Goal: Find contact information: Find contact information

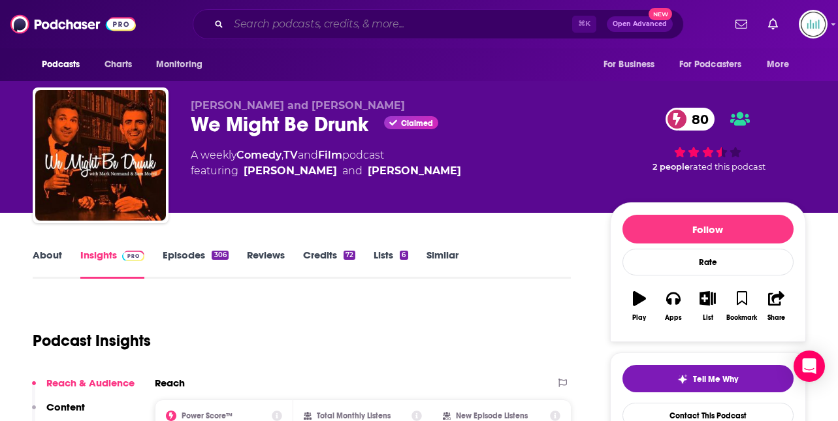
click at [249, 16] on input "Search podcasts, credits, & more..." at bounding box center [400, 24] width 343 height 21
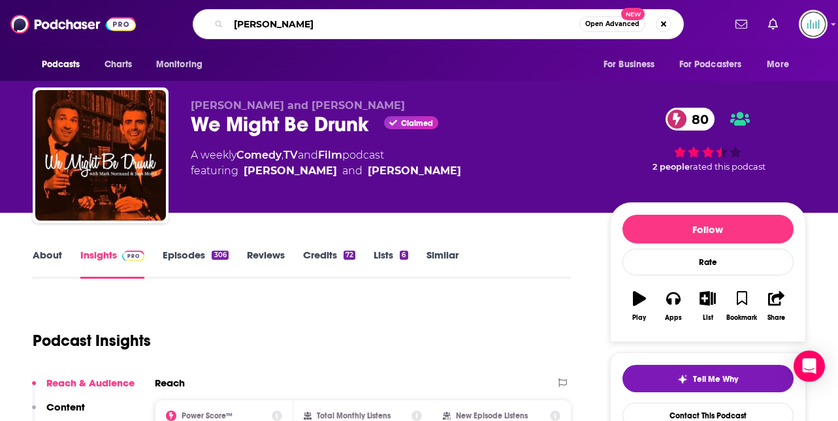
type input "[PERSON_NAME]"
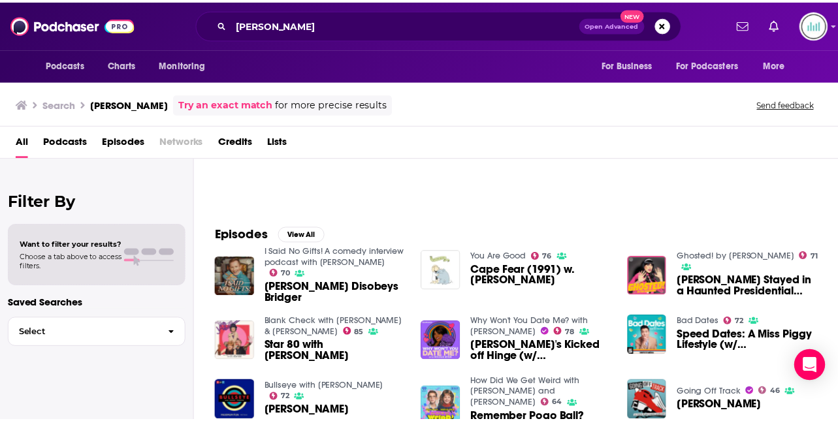
scroll to position [162, 0]
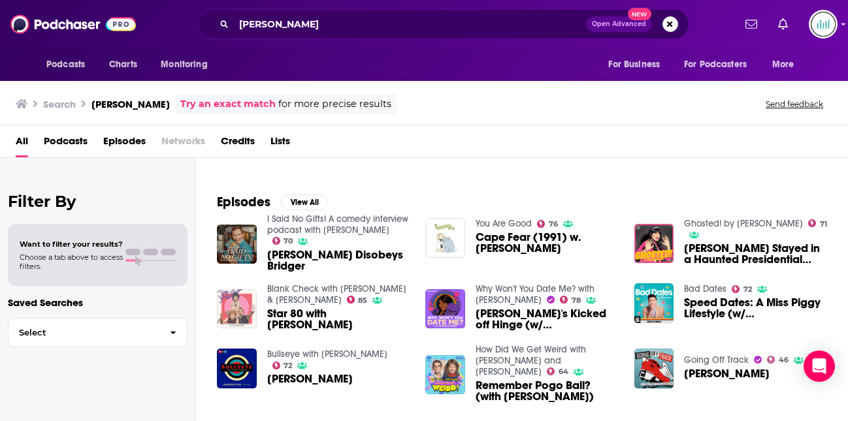
click at [226, 304] on img "Star 80 with Julie Klausner" at bounding box center [237, 309] width 40 height 40
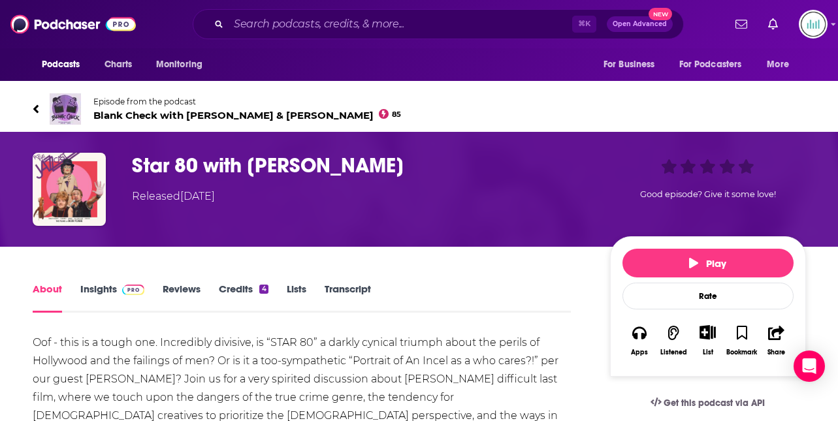
scroll to position [112, 0]
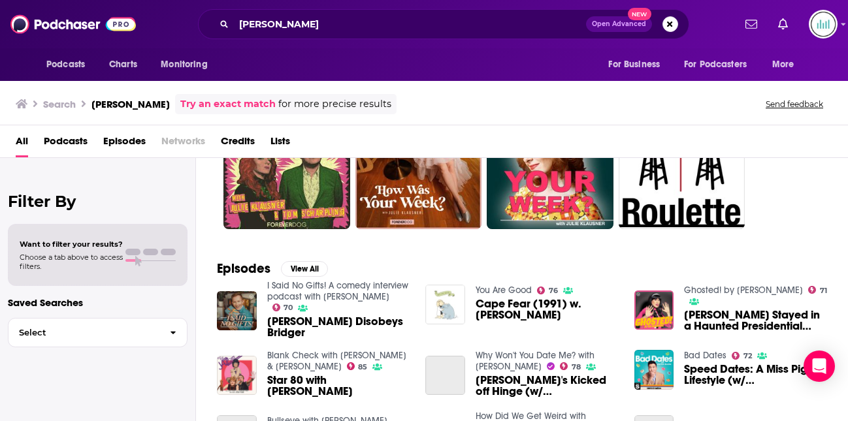
scroll to position [149, 0]
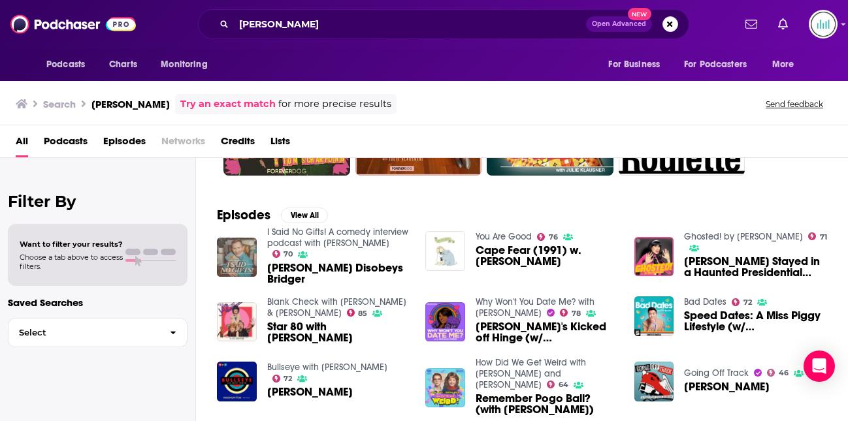
click at [231, 268] on img "Julie Klausner Disobeys Bridger" at bounding box center [237, 258] width 40 height 40
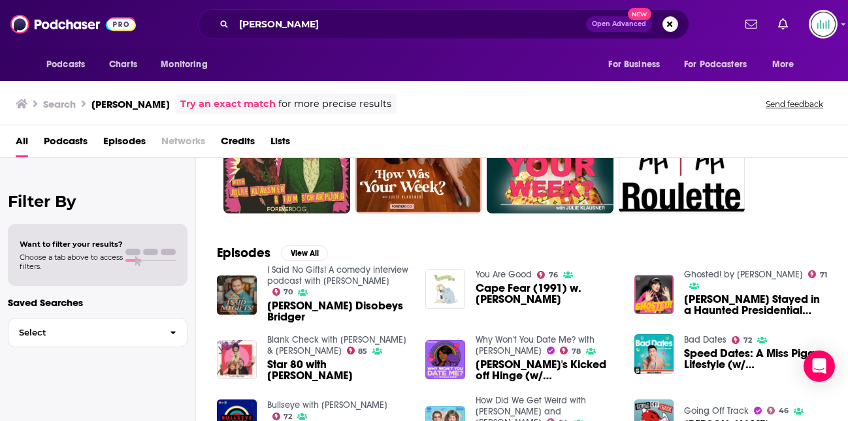
scroll to position [129, 0]
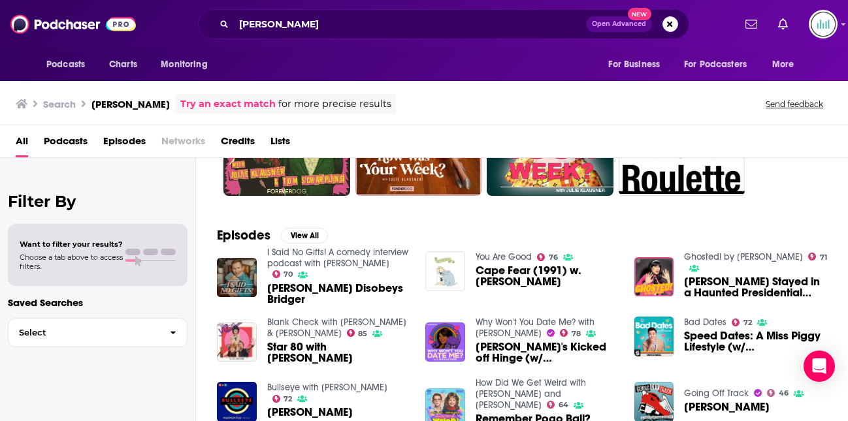
click at [498, 281] on span "Cape Fear (1991) w. [PERSON_NAME]" at bounding box center [546, 276] width 143 height 22
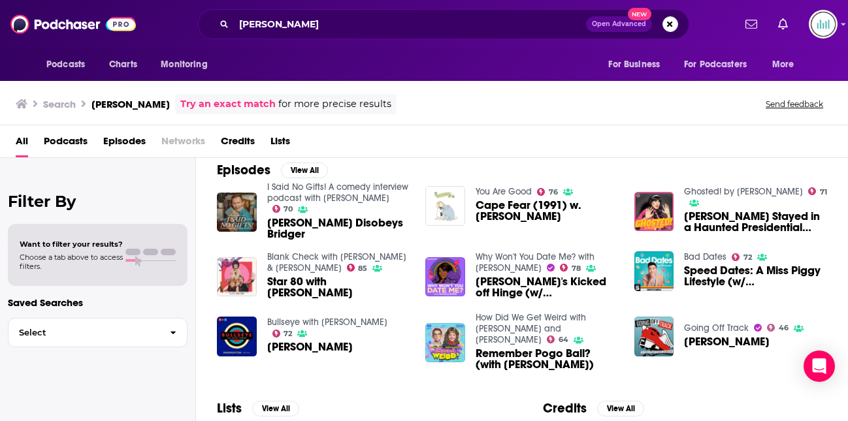
scroll to position [212, 0]
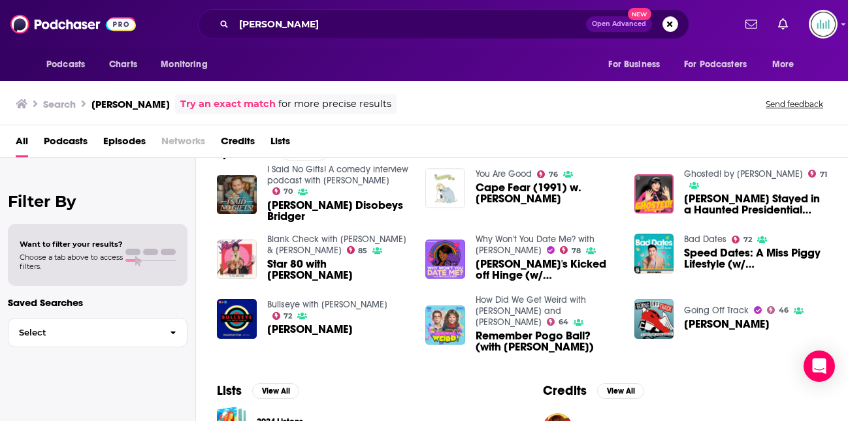
click at [488, 334] on span "Remember Pogo Ball? (with [PERSON_NAME])" at bounding box center [546, 341] width 143 height 22
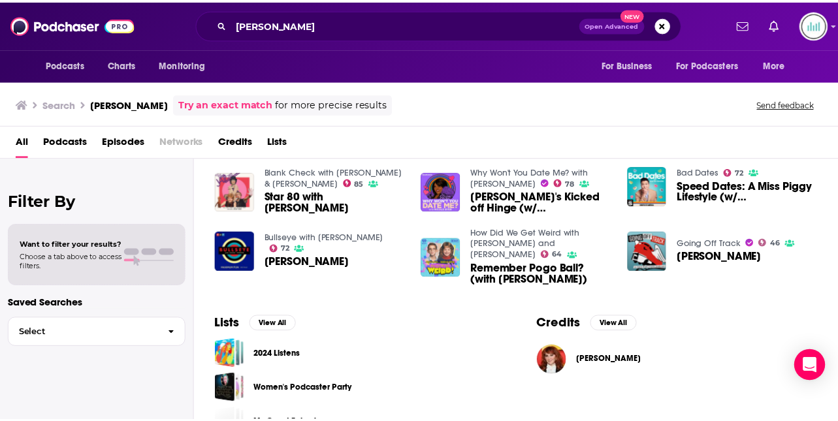
scroll to position [314, 0]
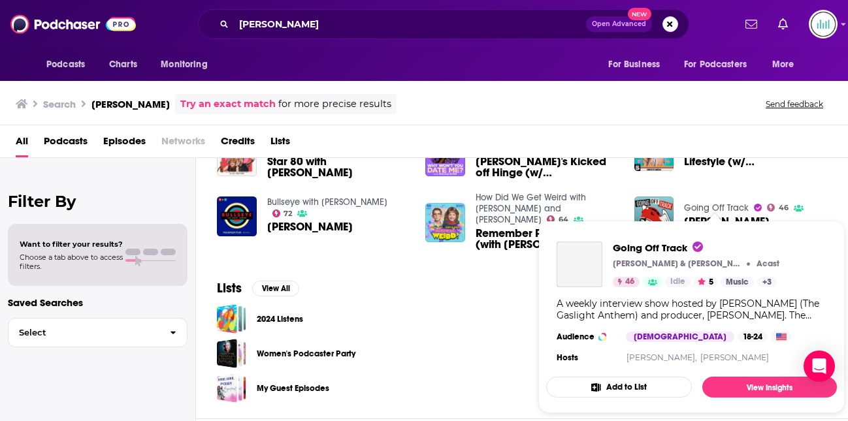
click at [700, 207] on link "Going Off Track" at bounding box center [716, 207] width 65 height 11
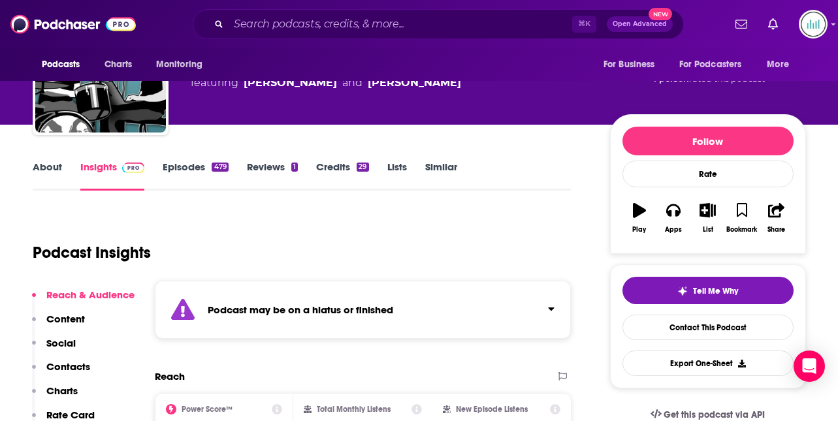
scroll to position [111, 0]
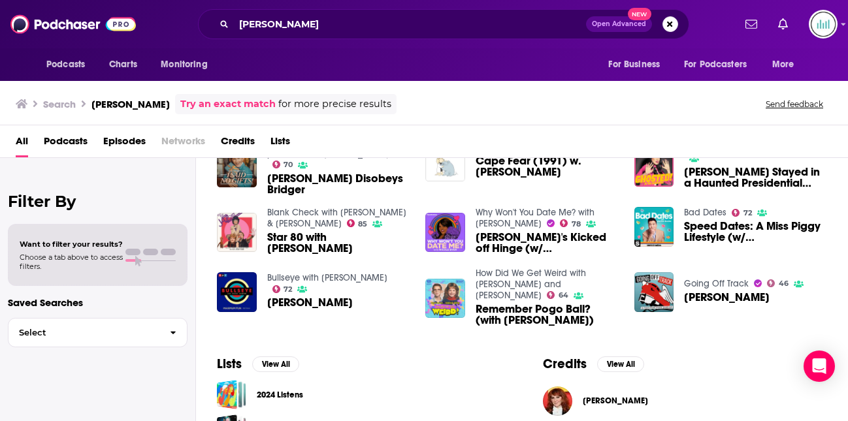
scroll to position [248, 0]
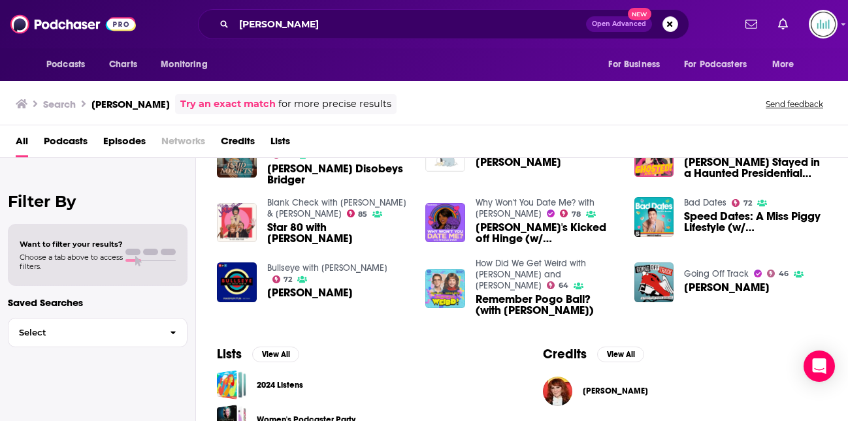
click at [305, 287] on span "[PERSON_NAME]" at bounding box center [310, 292] width 86 height 11
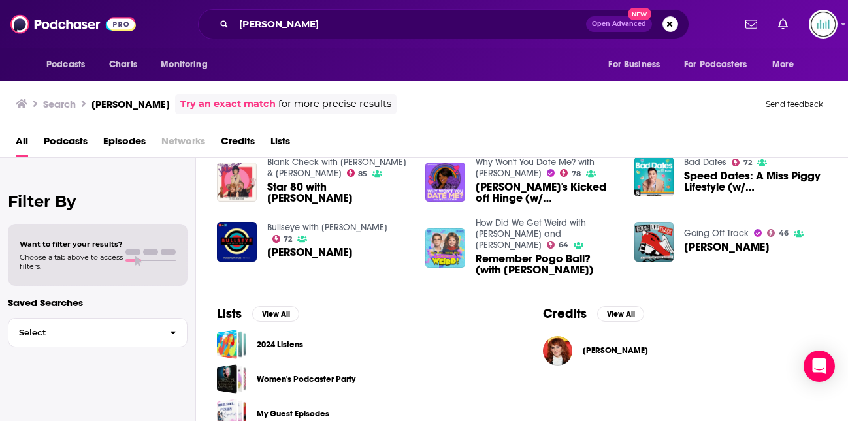
scroll to position [316, 0]
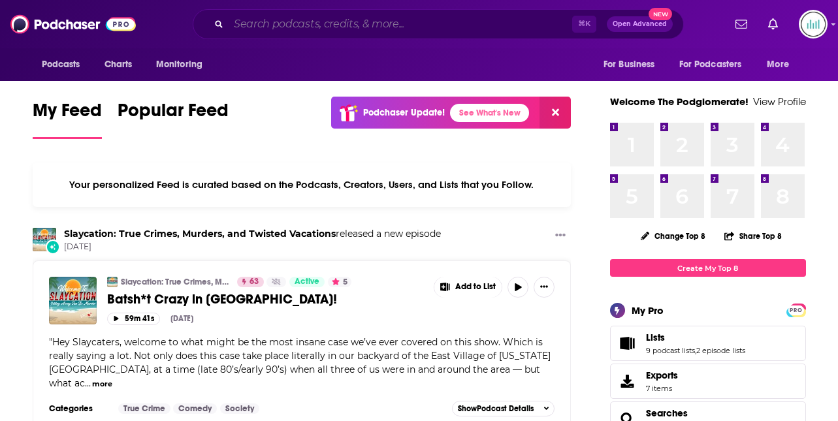
click at [268, 23] on input "Search podcasts, credits, & more..." at bounding box center [400, 24] width 343 height 21
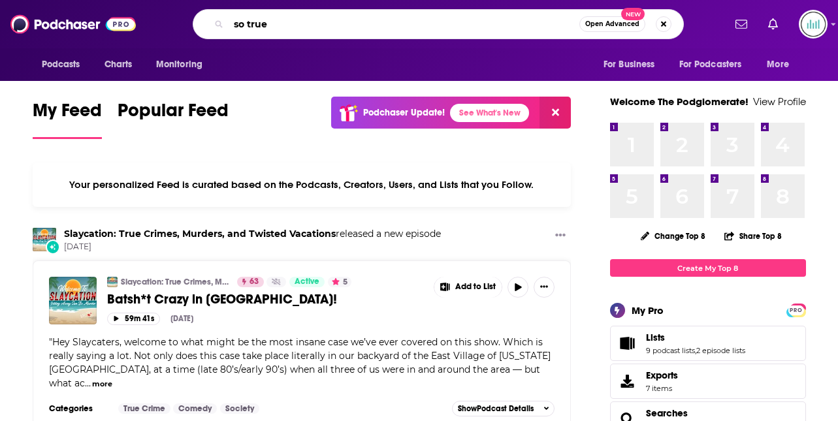
type input "so true"
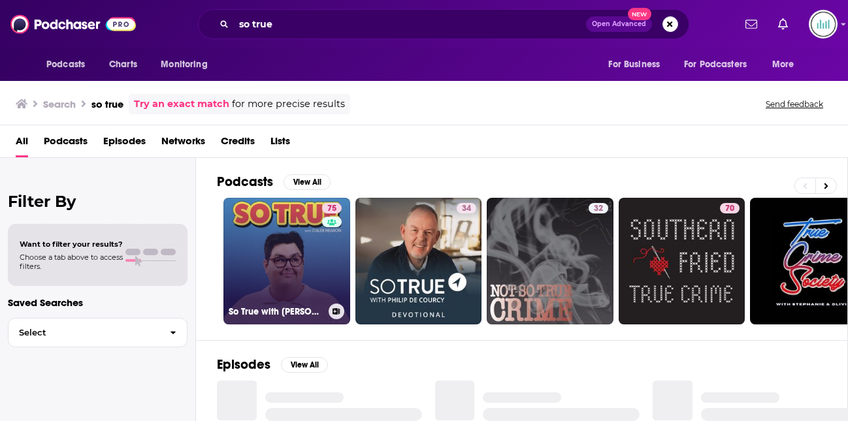
click at [271, 276] on link "75 So True with [PERSON_NAME]" at bounding box center [286, 261] width 127 height 127
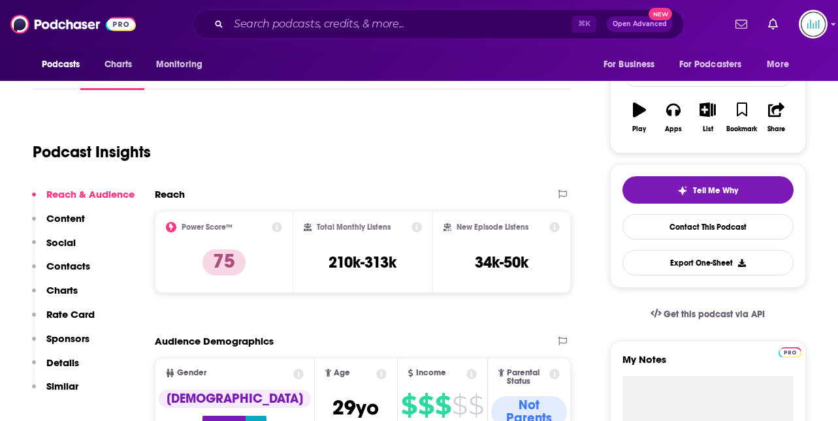
scroll to position [155, 0]
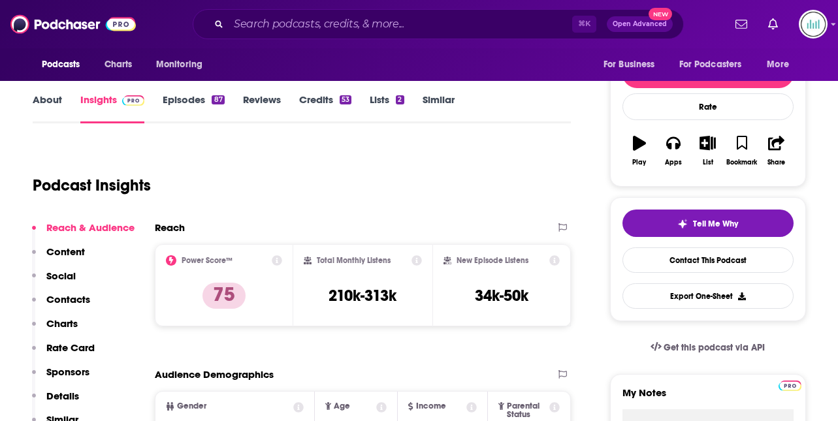
click at [51, 105] on link "About" at bounding box center [47, 108] width 29 height 30
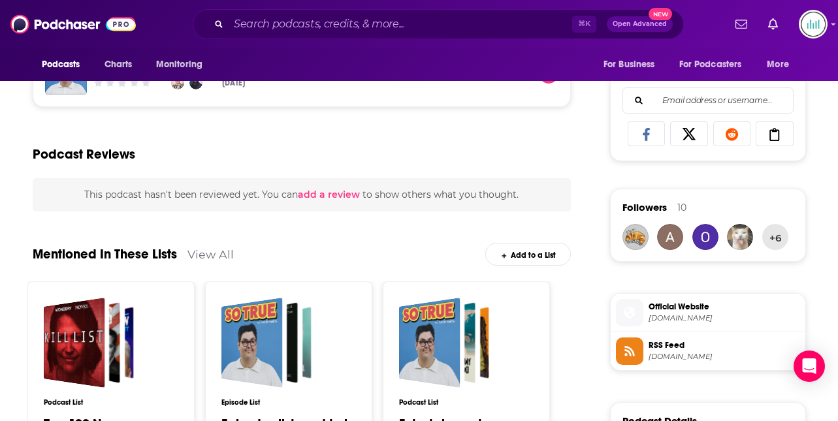
scroll to position [840, 0]
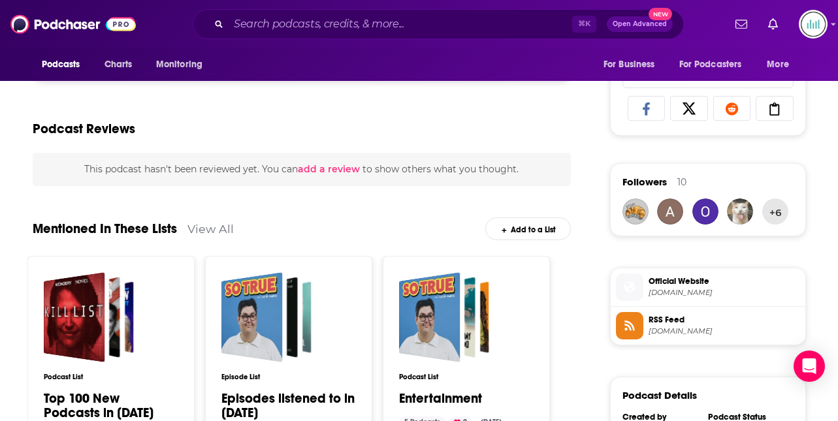
click at [341, 149] on div "Podcast Reviews" at bounding box center [302, 120] width 539 height 63
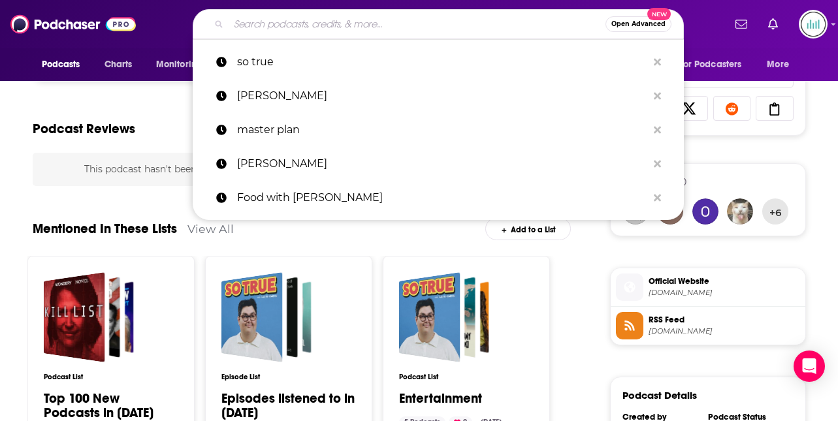
click at [270, 27] on input "Search podcasts, credits, & more..." at bounding box center [417, 24] width 377 height 21
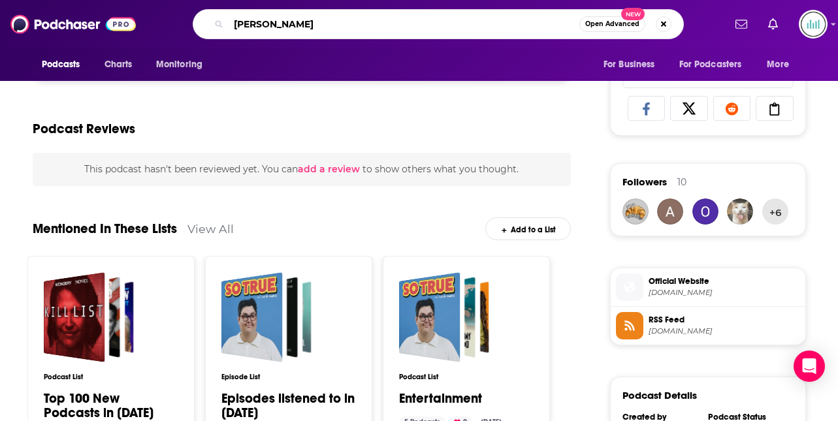
type input "[PERSON_NAME]"
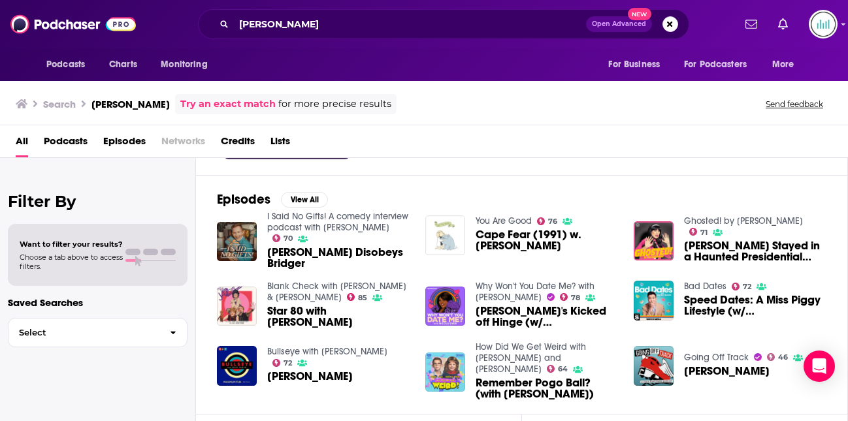
scroll to position [110, 0]
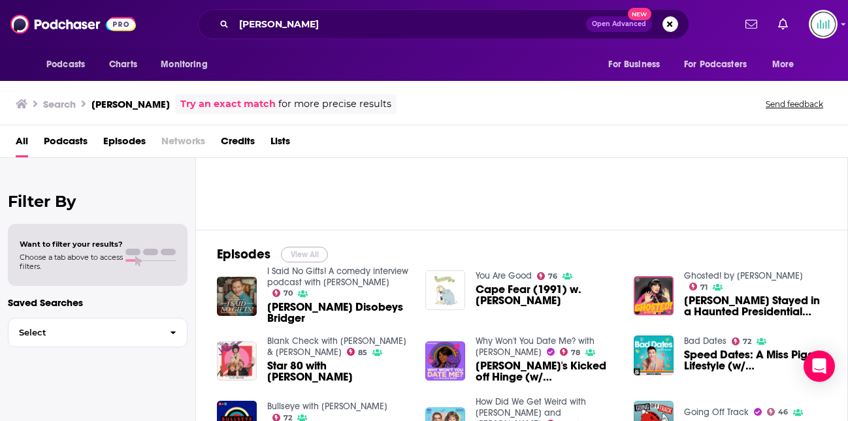
click at [318, 247] on button "View All" at bounding box center [304, 255] width 47 height 16
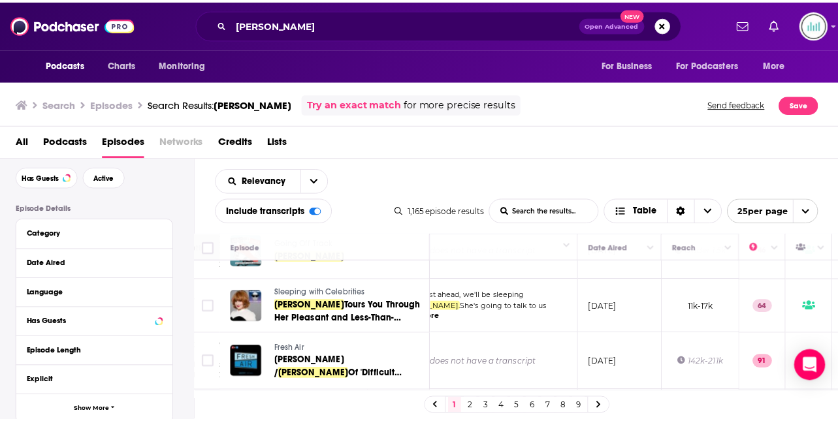
scroll to position [482, 275]
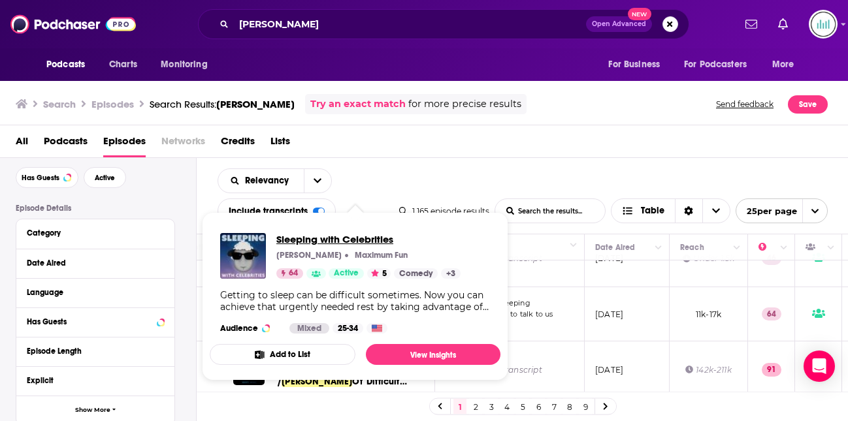
click at [341, 243] on span "Sleeping with Celebrities" at bounding box center [368, 239] width 184 height 12
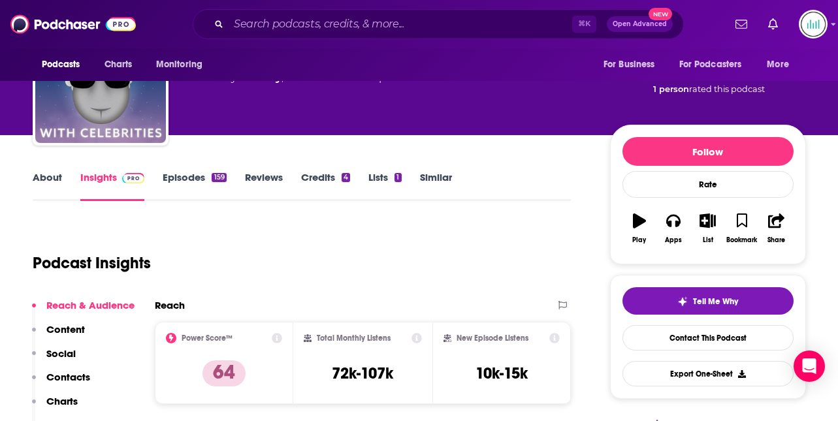
scroll to position [123, 0]
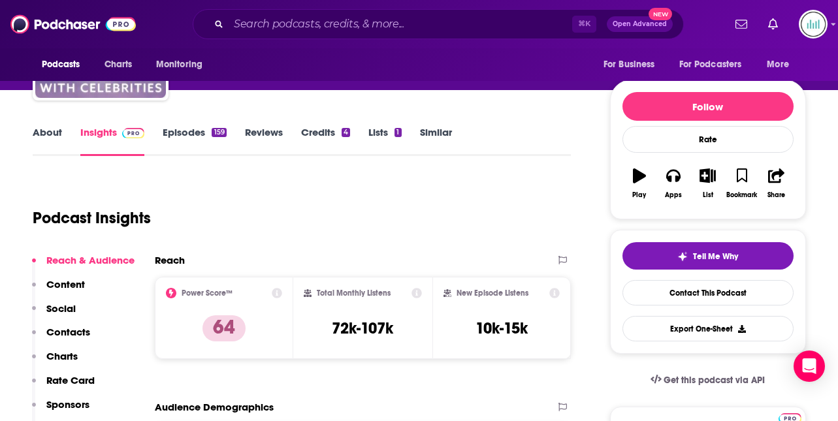
click at [57, 330] on p "Contacts" at bounding box center [68, 332] width 44 height 12
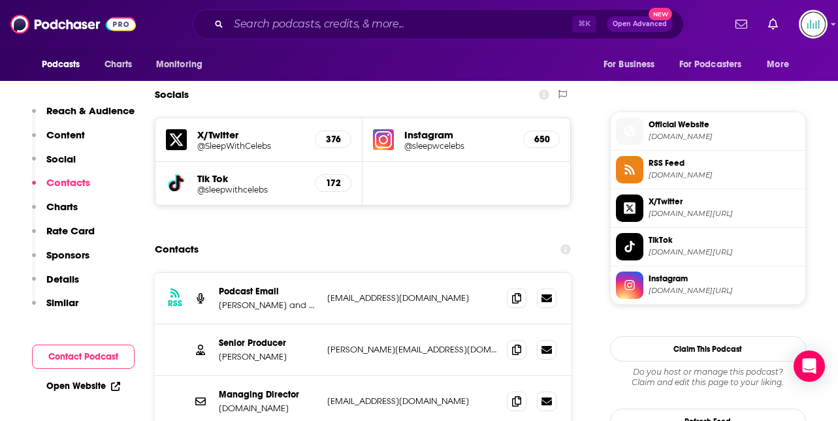
scroll to position [1125, 0]
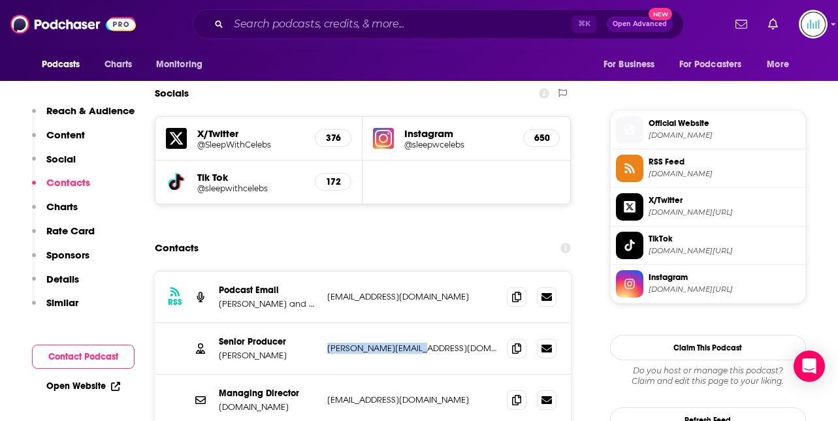
drag, startPoint x: 423, startPoint y: 276, endPoint x: 325, endPoint y: 281, distance: 98.1
click at [322, 323] on div "Senior Producer [PERSON_NAME] [PERSON_NAME][EMAIL_ADDRESS][DOMAIN_NAME] [PERSON…" at bounding box center [363, 349] width 417 height 52
copy p "[PERSON_NAME][EMAIL_ADDRESS][DOMAIN_NAME]"
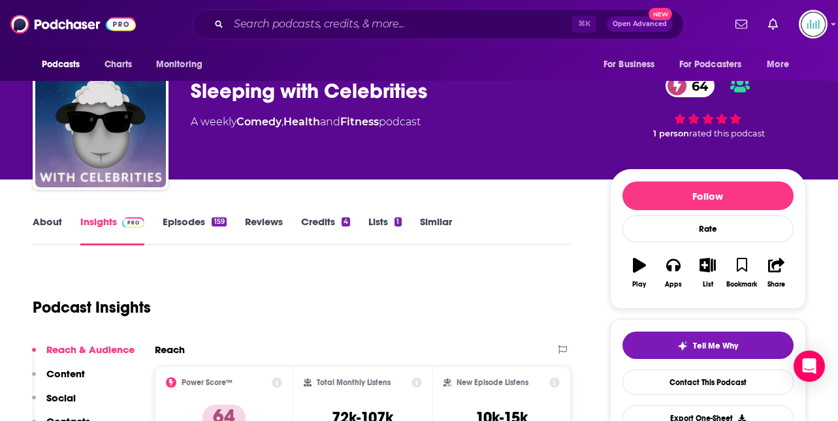
scroll to position [0, 0]
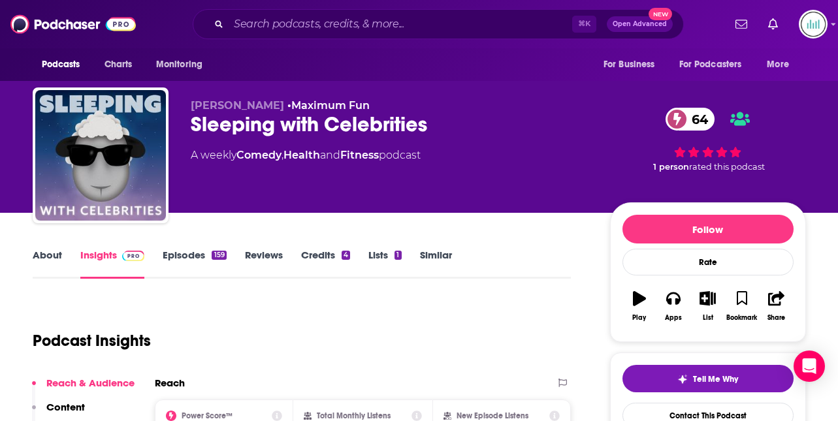
click at [40, 257] on link "About" at bounding box center [47, 264] width 29 height 30
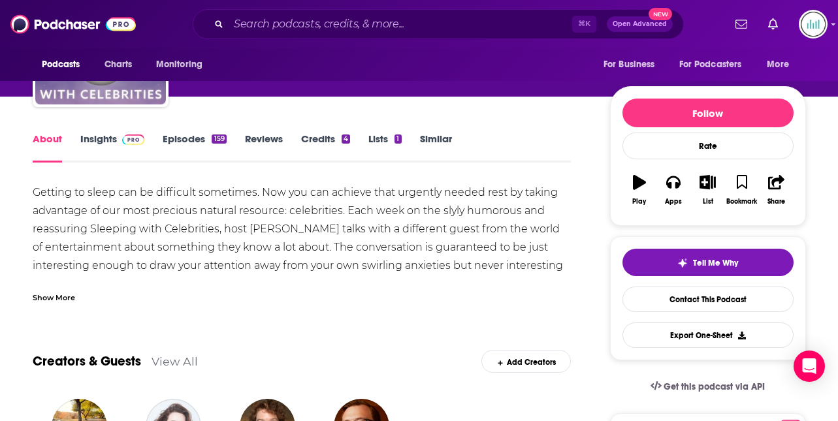
scroll to position [118, 0]
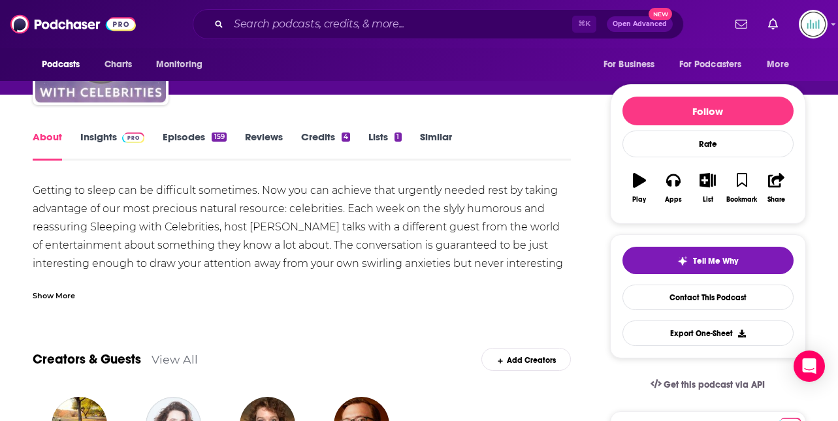
click at [51, 289] on div "Show More" at bounding box center [54, 295] width 42 height 12
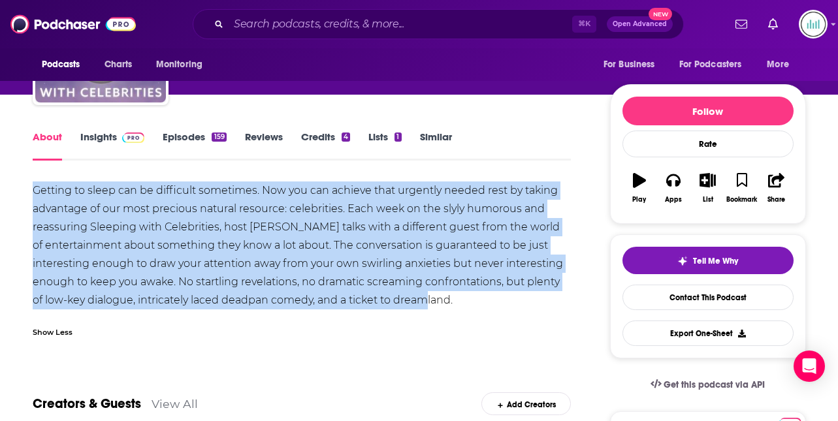
drag, startPoint x: 460, startPoint y: 300, endPoint x: 29, endPoint y: 192, distance: 443.6
copy div "Getting to sleep can be difficult sometimes. Now you can achieve that urgently …"
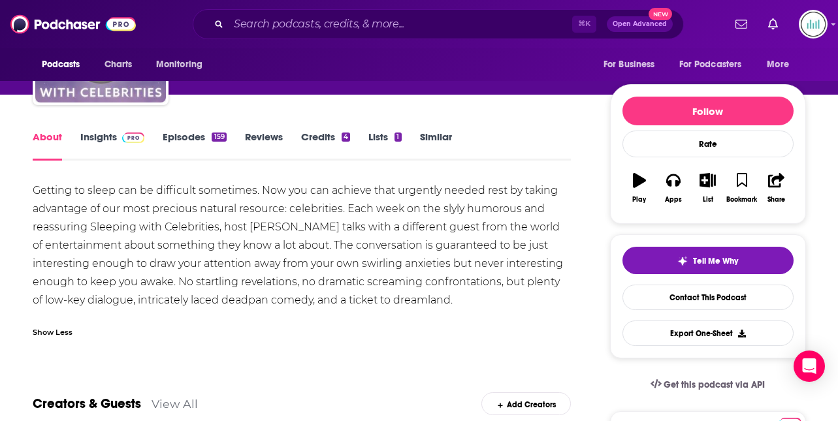
click at [95, 137] on link "Insights" at bounding box center [112, 146] width 65 height 30
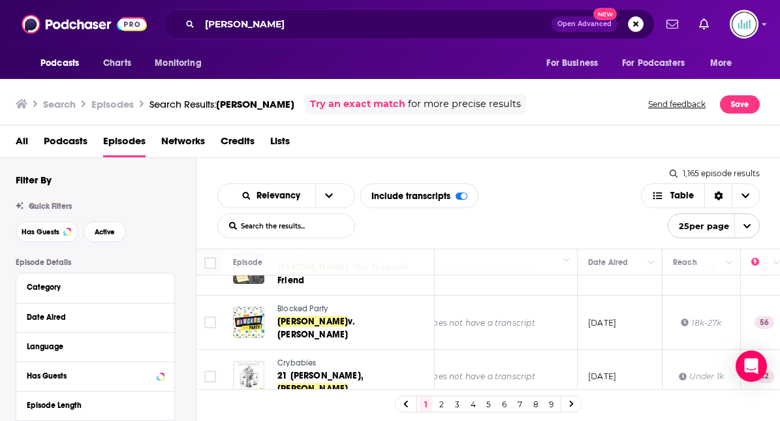
scroll to position [1204, 281]
